Goal: Navigation & Orientation: Find specific page/section

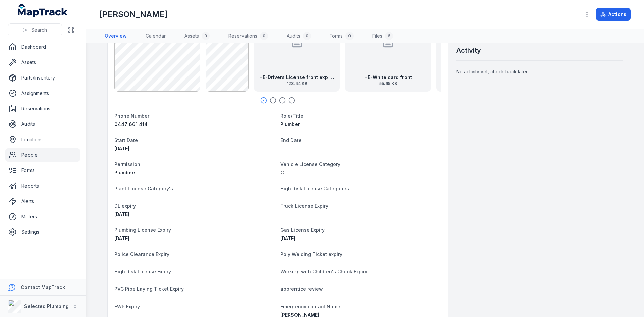
scroll to position [235, 0]
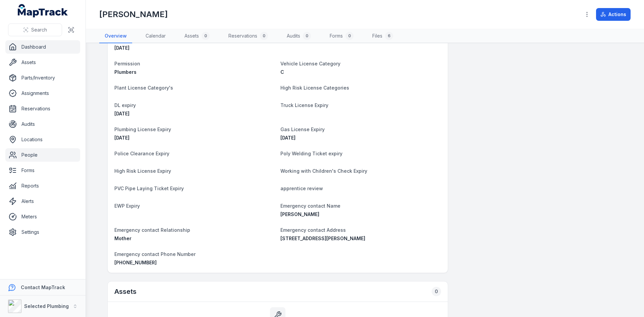
drag, startPoint x: 34, startPoint y: 50, endPoint x: 37, endPoint y: 48, distance: 3.6
click at [34, 50] on link "Dashboard" at bounding box center [42, 46] width 75 height 13
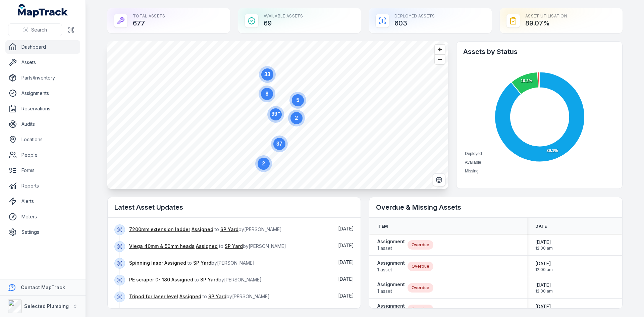
click at [39, 44] on link "Dashboard" at bounding box center [42, 46] width 75 height 13
